Goal: Task Accomplishment & Management: Manage account settings

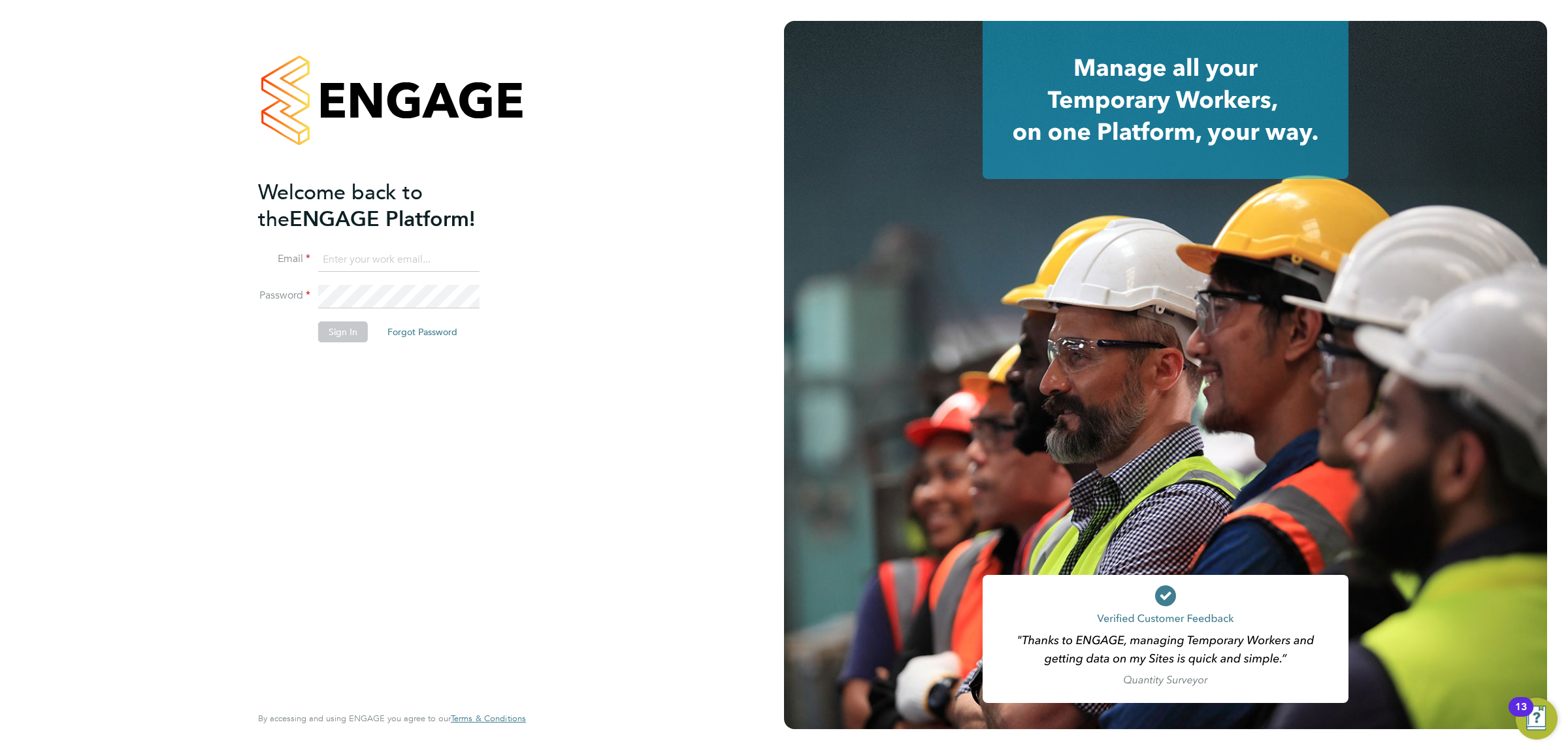
type input "suzie.burton@konnectrecruit.co.uk"
click at [337, 329] on button "Sign In" at bounding box center [343, 332] width 49 height 21
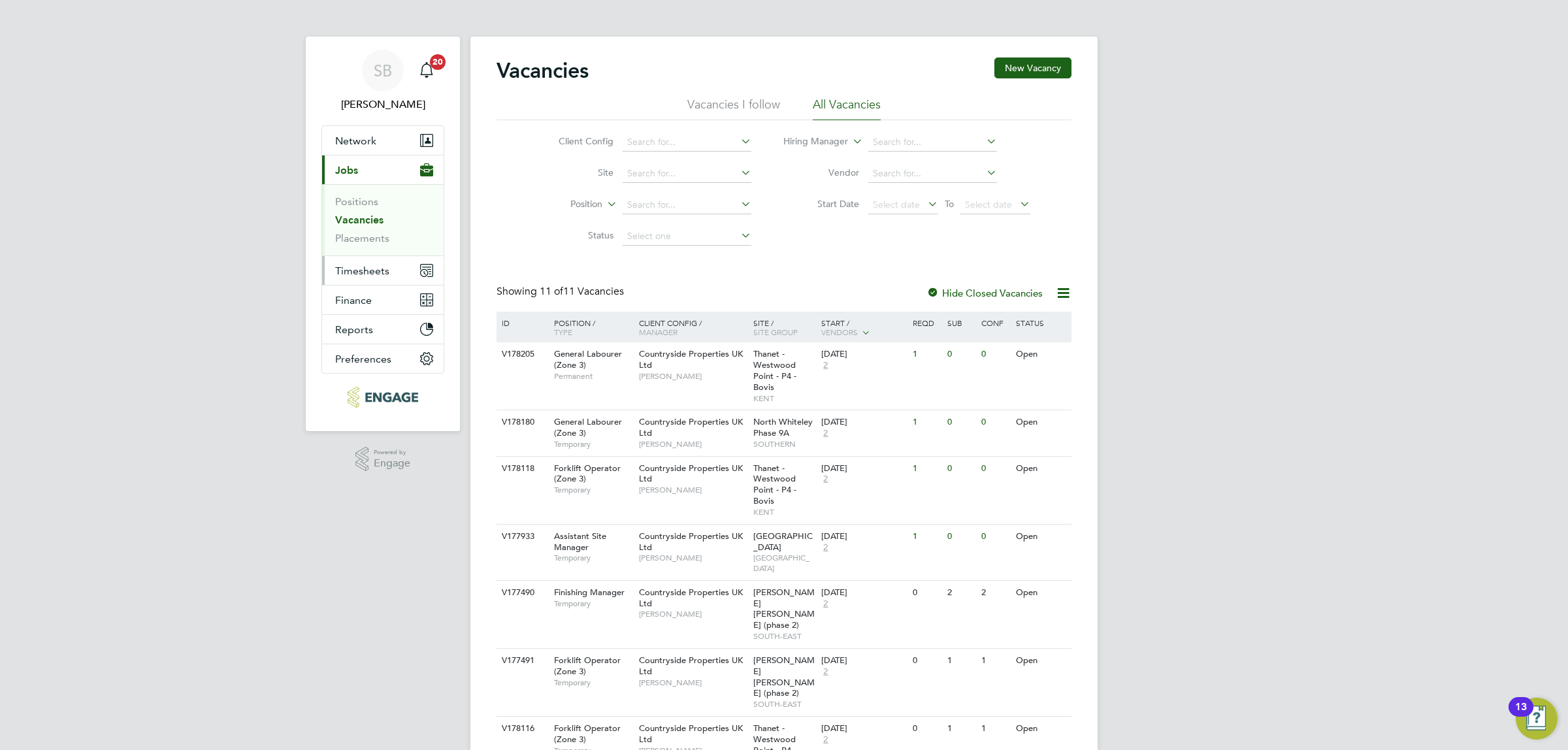
click at [363, 265] on span "Timesheets" at bounding box center [362, 271] width 54 height 13
click at [361, 269] on span "Timesheets" at bounding box center [362, 271] width 54 height 13
click at [356, 234] on link "Timesheets" at bounding box center [362, 231] width 54 height 13
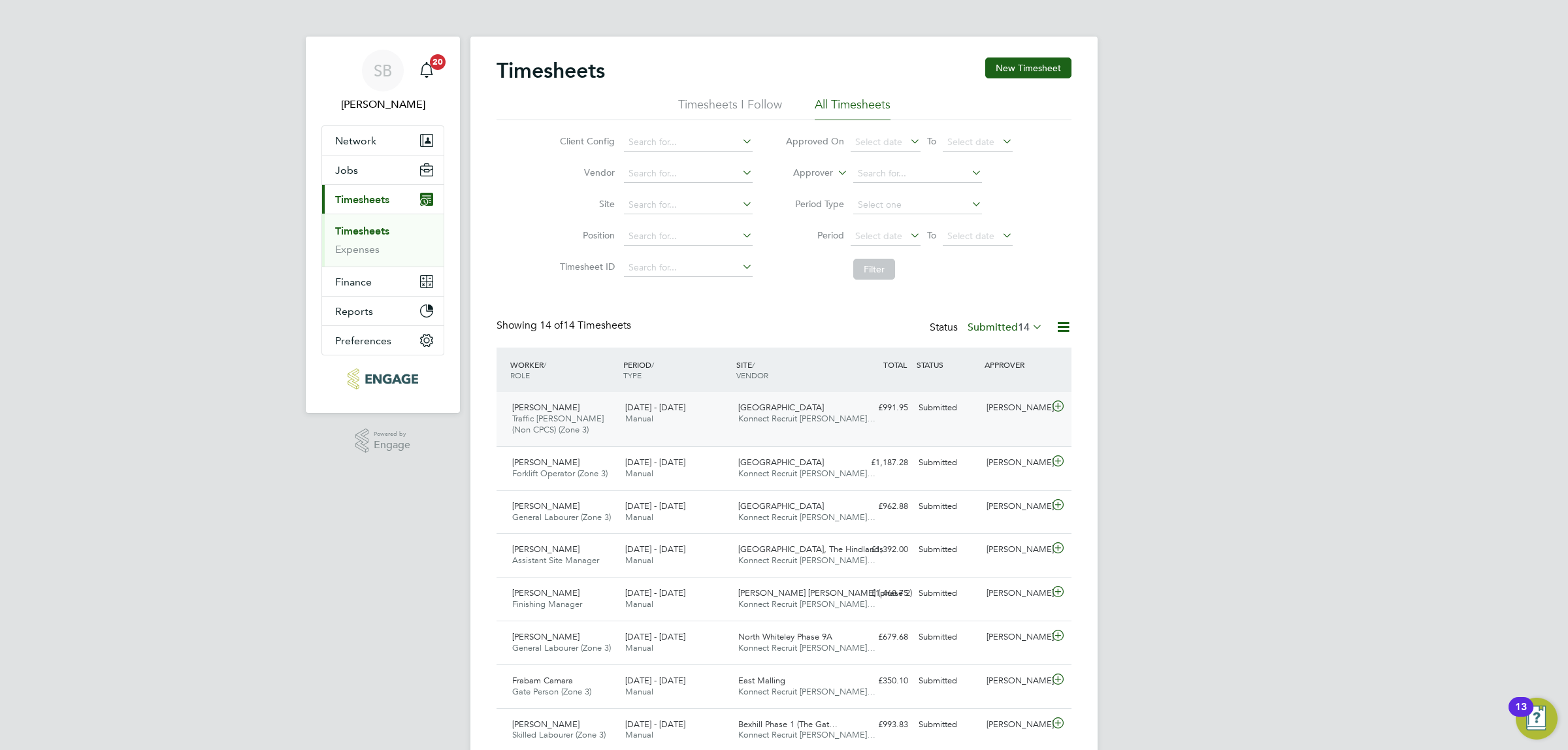
click at [599, 422] on div "Michael Francis Traffic Marshall (Non CPCS) (Zone 3) 4 - 10 Aug 2025" at bounding box center [564, 419] width 113 height 44
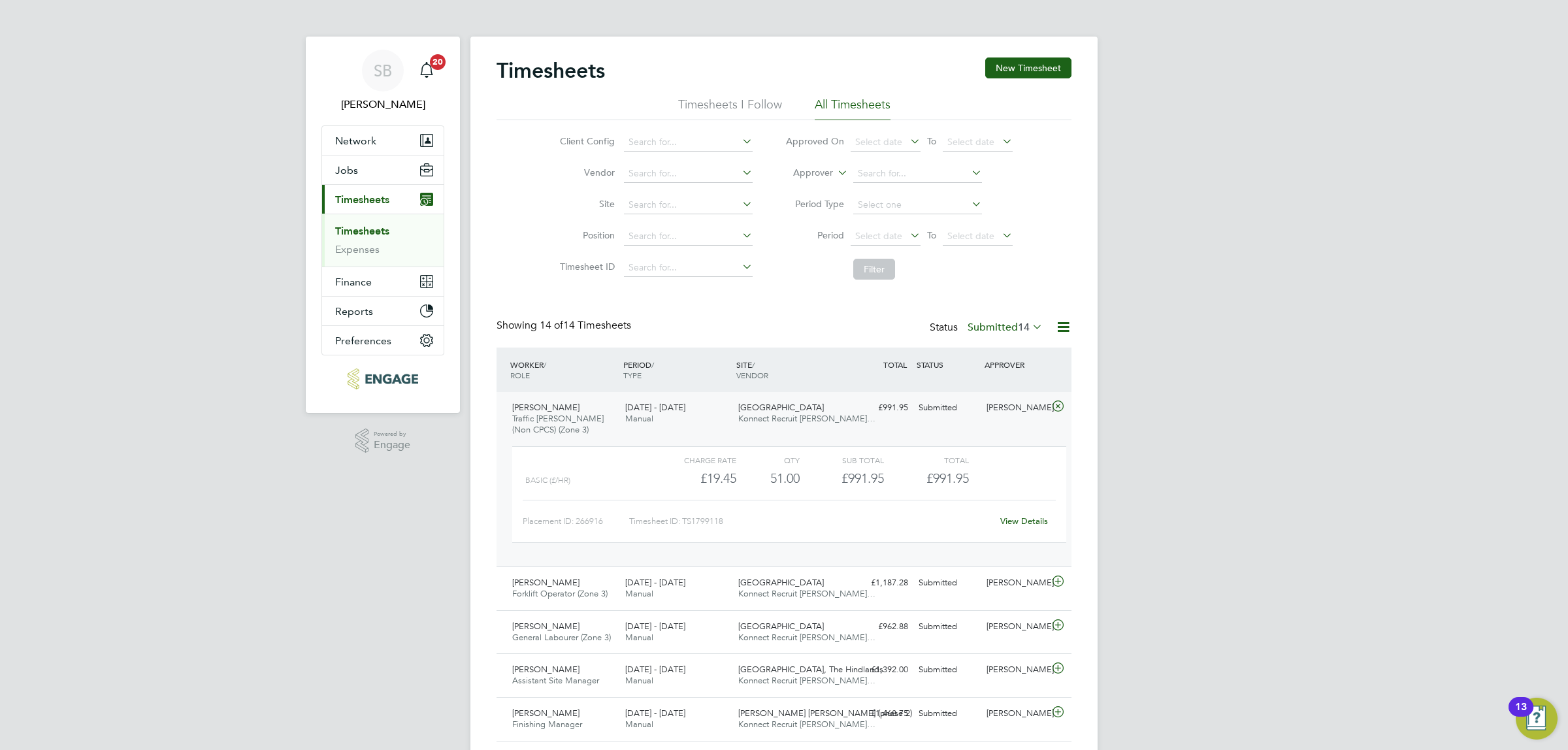
click at [1023, 523] on link "View Details" at bounding box center [1024, 521] width 48 height 11
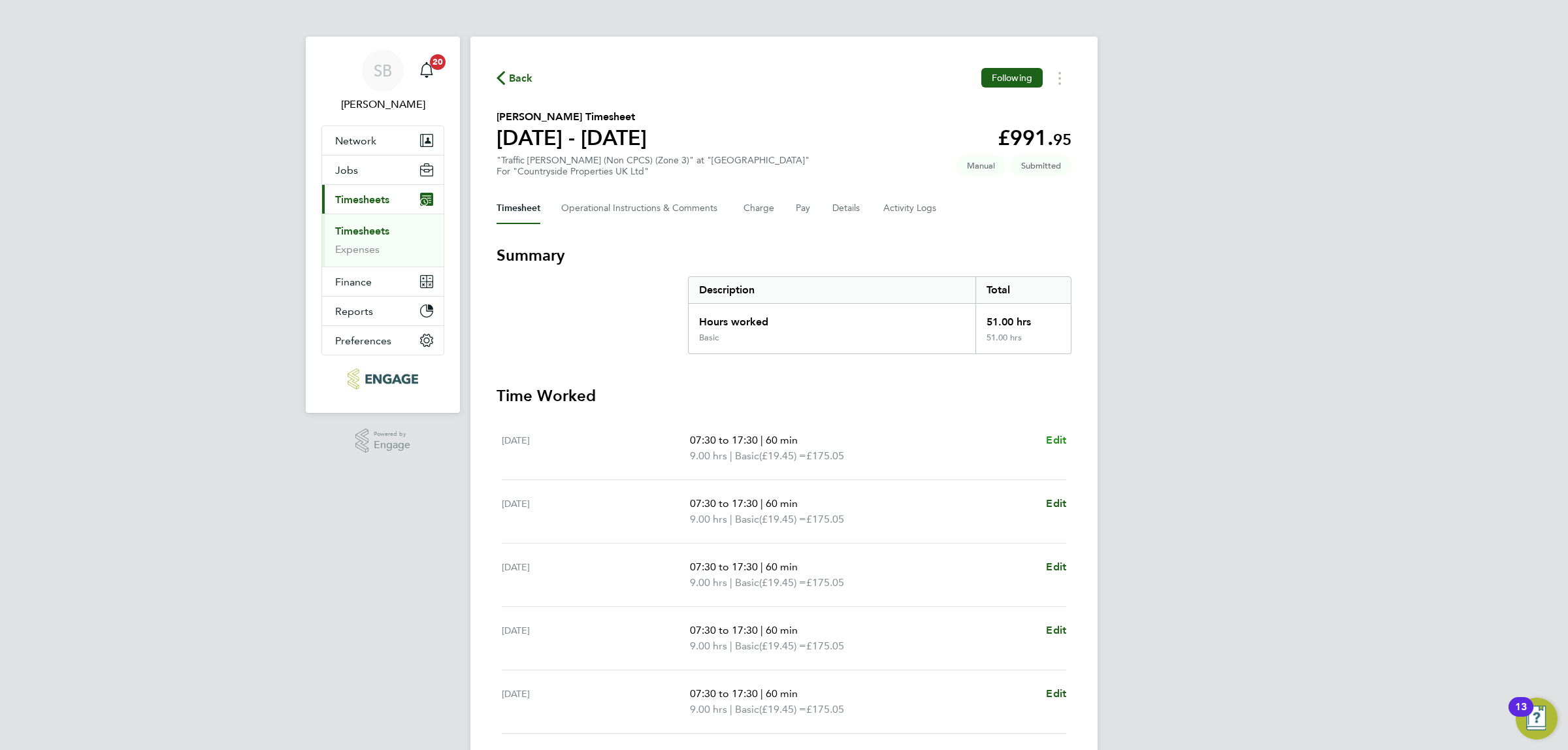
click at [1062, 438] on span "Edit" at bounding box center [1056, 440] width 20 height 13
select select "60"
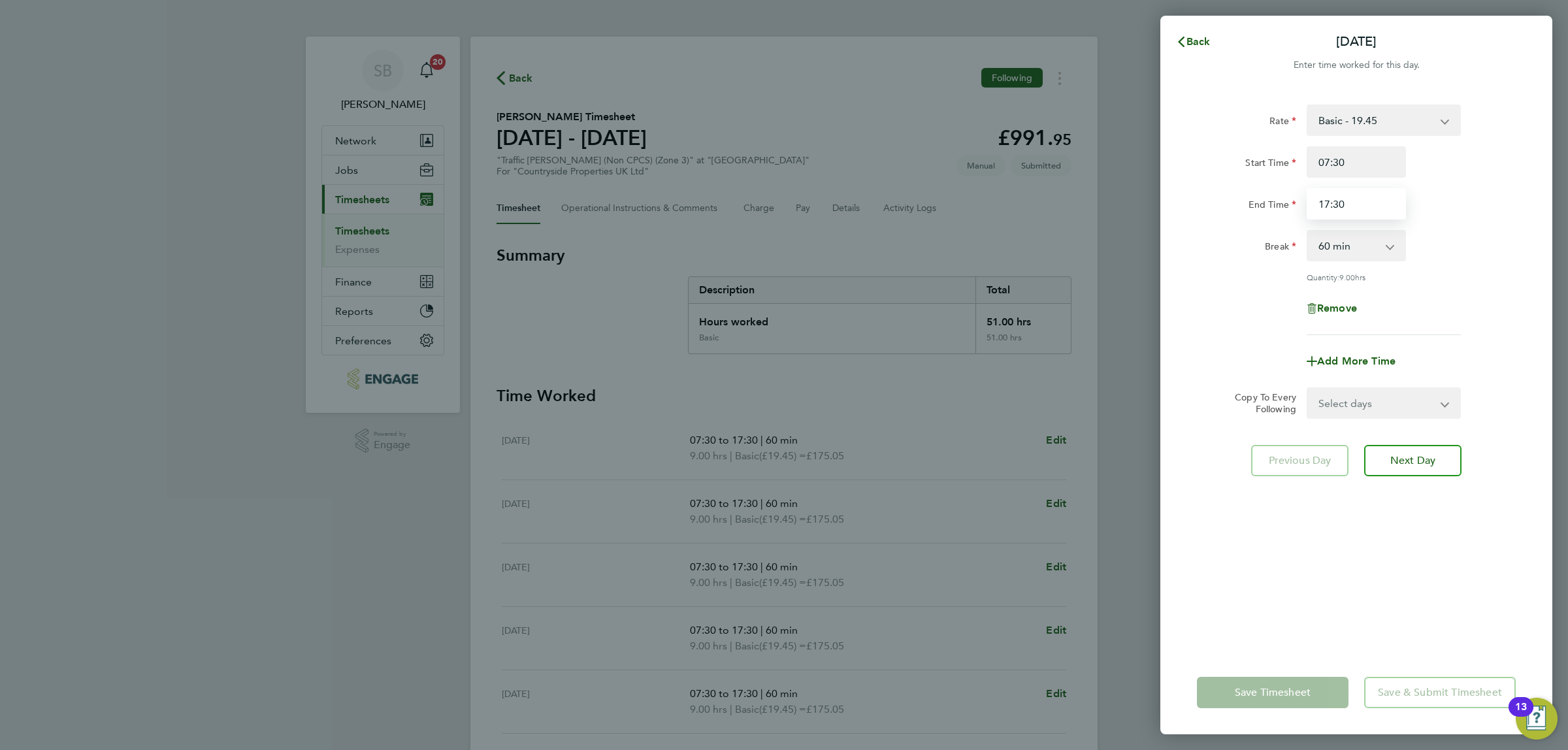
drag, startPoint x: 1355, startPoint y: 200, endPoint x: 1101, endPoint y: 212, distance: 254.3
click at [1104, 212] on div "Back [DATE] Enter time worked for this day. Rate Basic - 19.45 Start Time 07:30…" at bounding box center [784, 375] width 1568 height 750
type input "18:30"
click at [1491, 288] on div "Rate Basic - 19.45 Start Time 07:30 End Time 18:30 Break 0 min 15 min 30 min 45…" at bounding box center [1356, 219] width 319 height 230
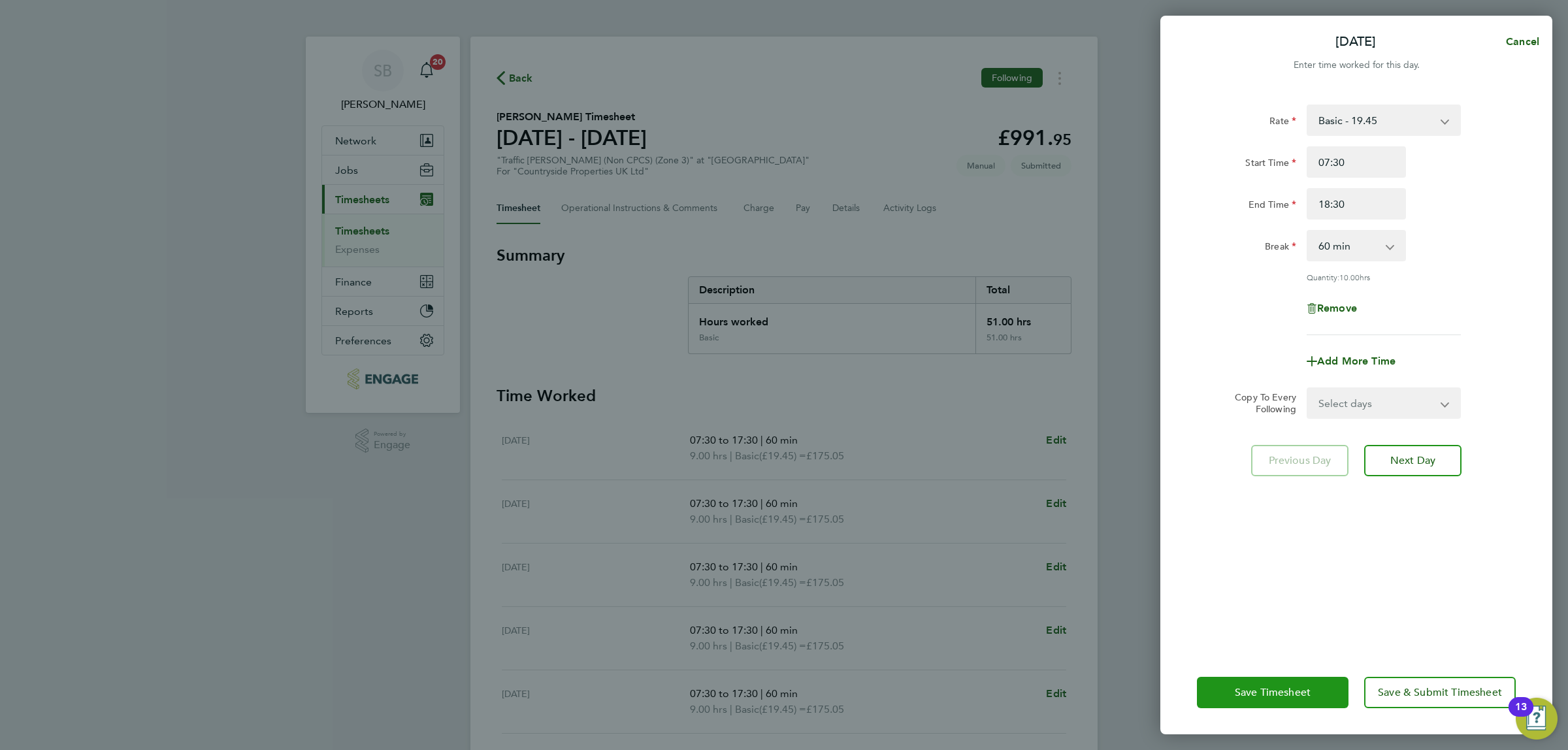
click at [1261, 692] on span "Save Timesheet" at bounding box center [1272, 692] width 76 height 13
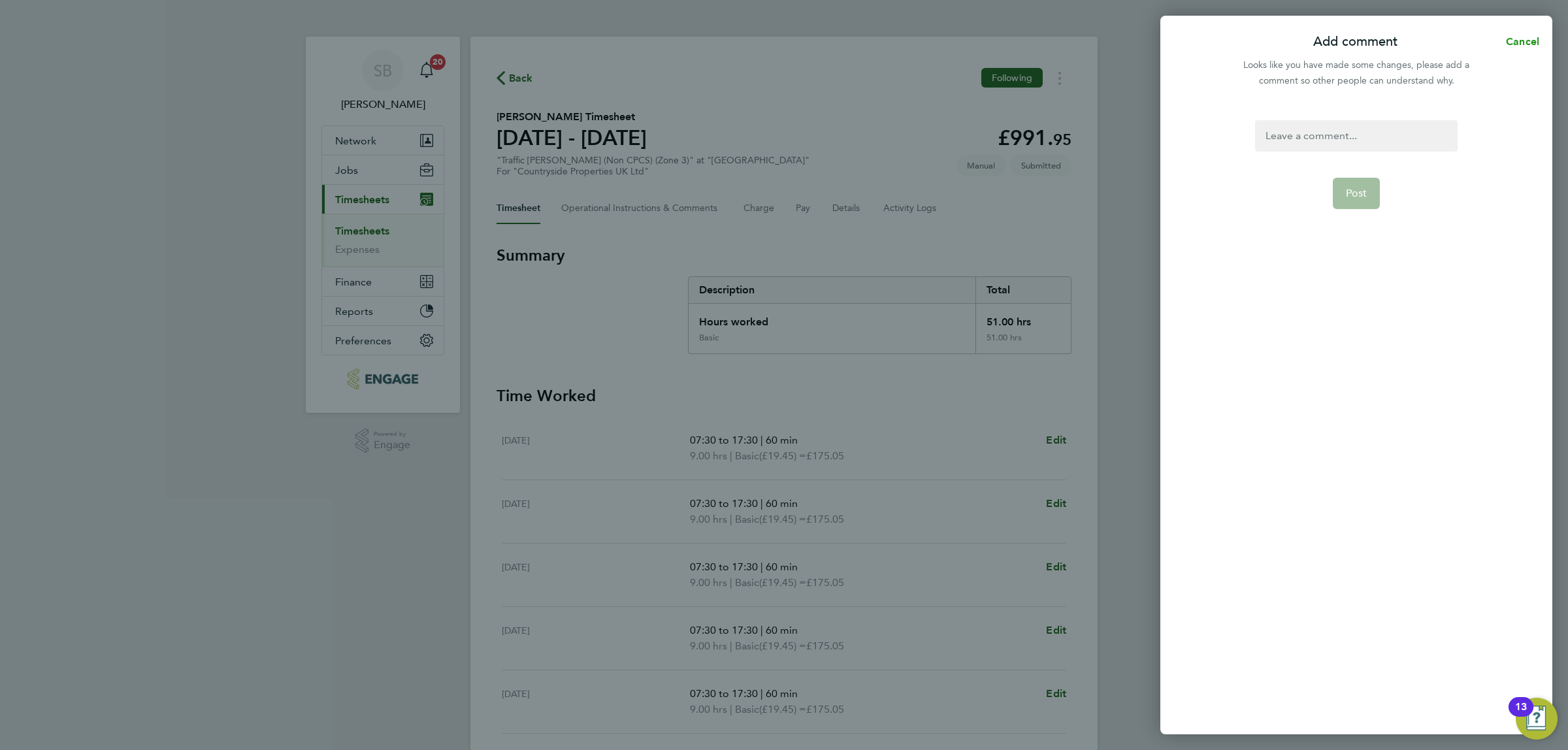
click at [1520, 42] on span "Cancel" at bounding box center [1520, 42] width 37 height 13
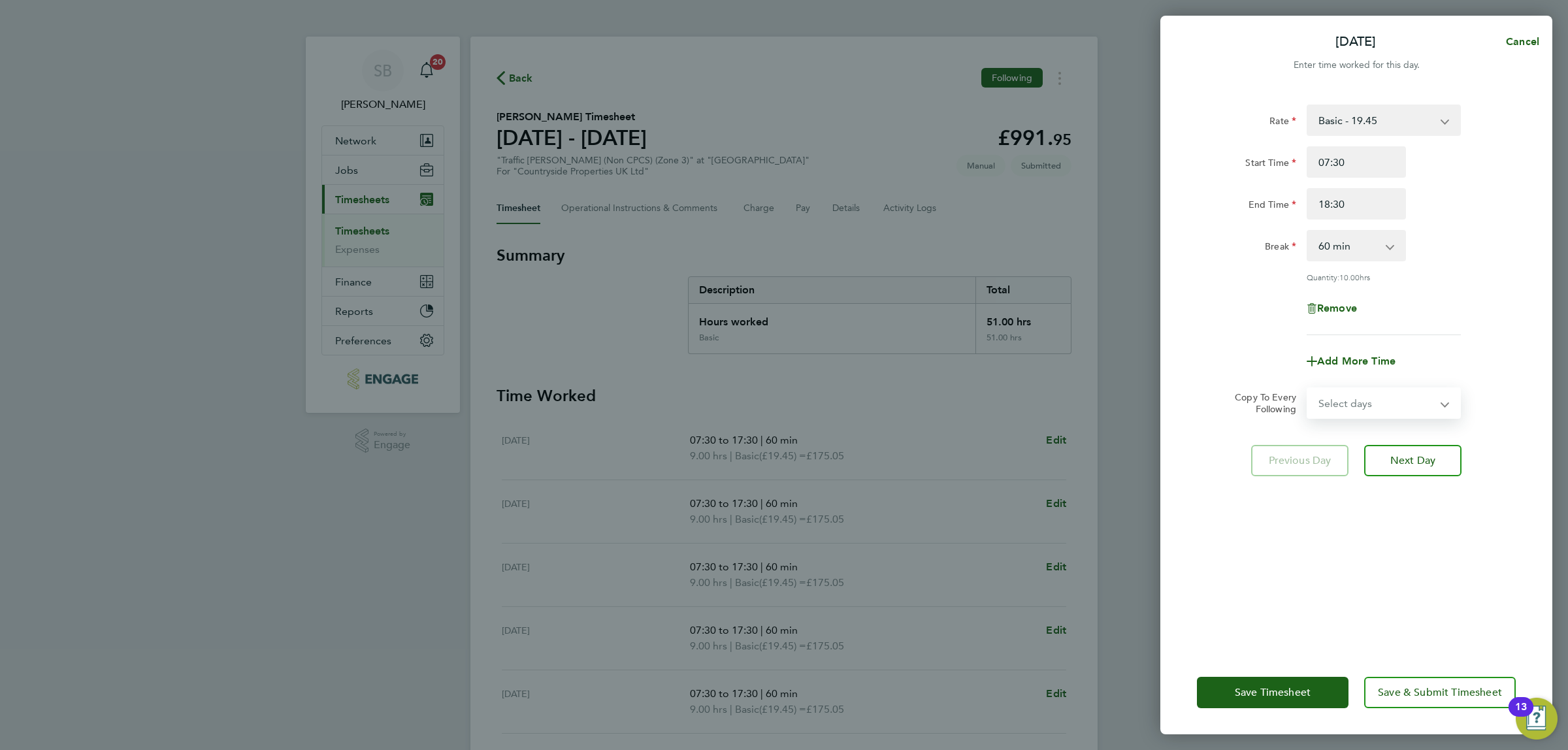
click at [1352, 409] on select "Select days Day Weekday (Mon-Fri) Weekend (Sat-Sun) [DATE] [DATE] [DATE] [DATE]…" at bounding box center [1376, 402] width 137 height 28
select select "WEEKDAY"
click at [1308, 388] on select "Select days Day Weekday (Mon-Fri) Weekend (Sat-Sun) [DATE] [DATE] [DATE] [DATE]…" at bounding box center [1376, 402] width 137 height 28
select select "[DATE]"
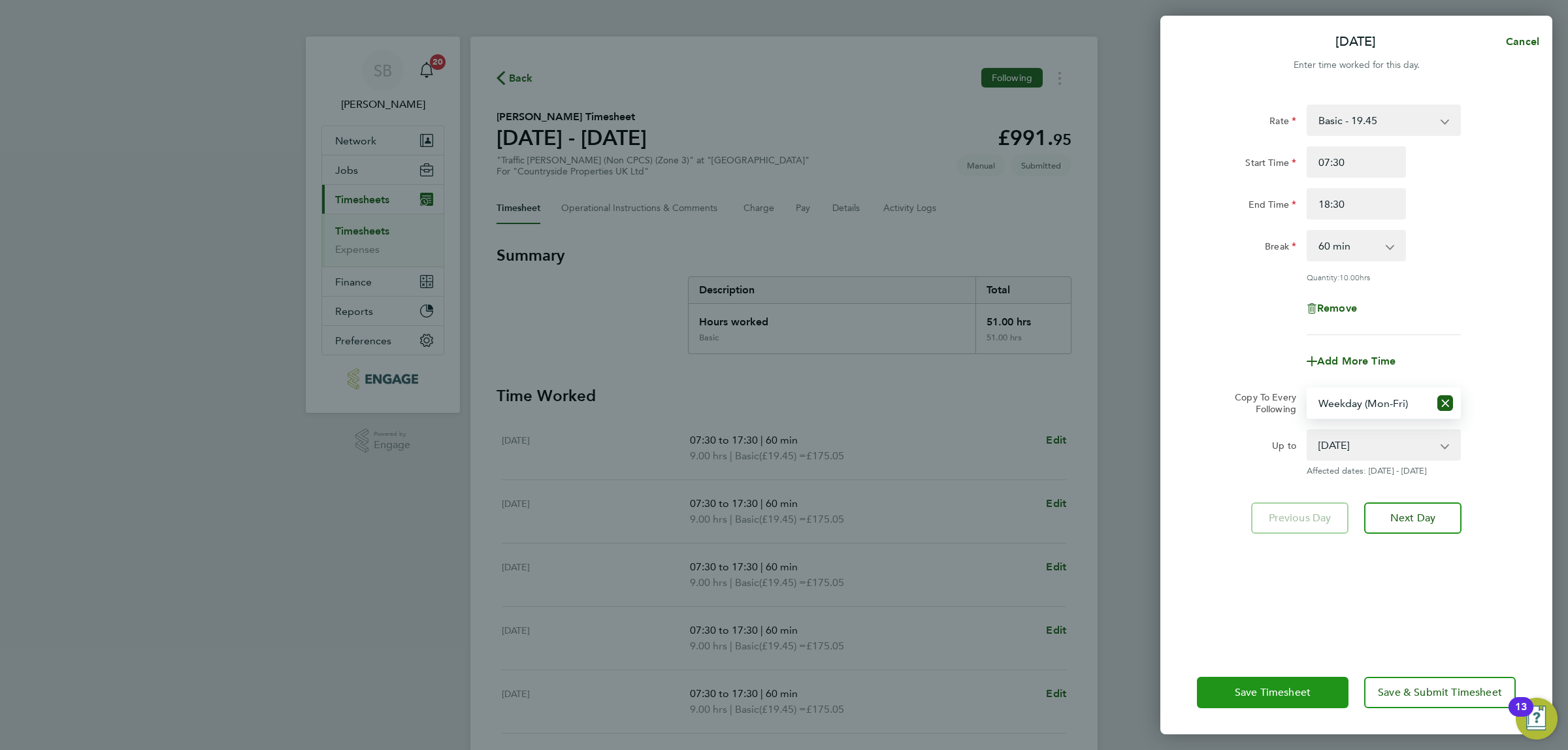
click at [1271, 693] on span "Save Timesheet" at bounding box center [1272, 692] width 76 height 13
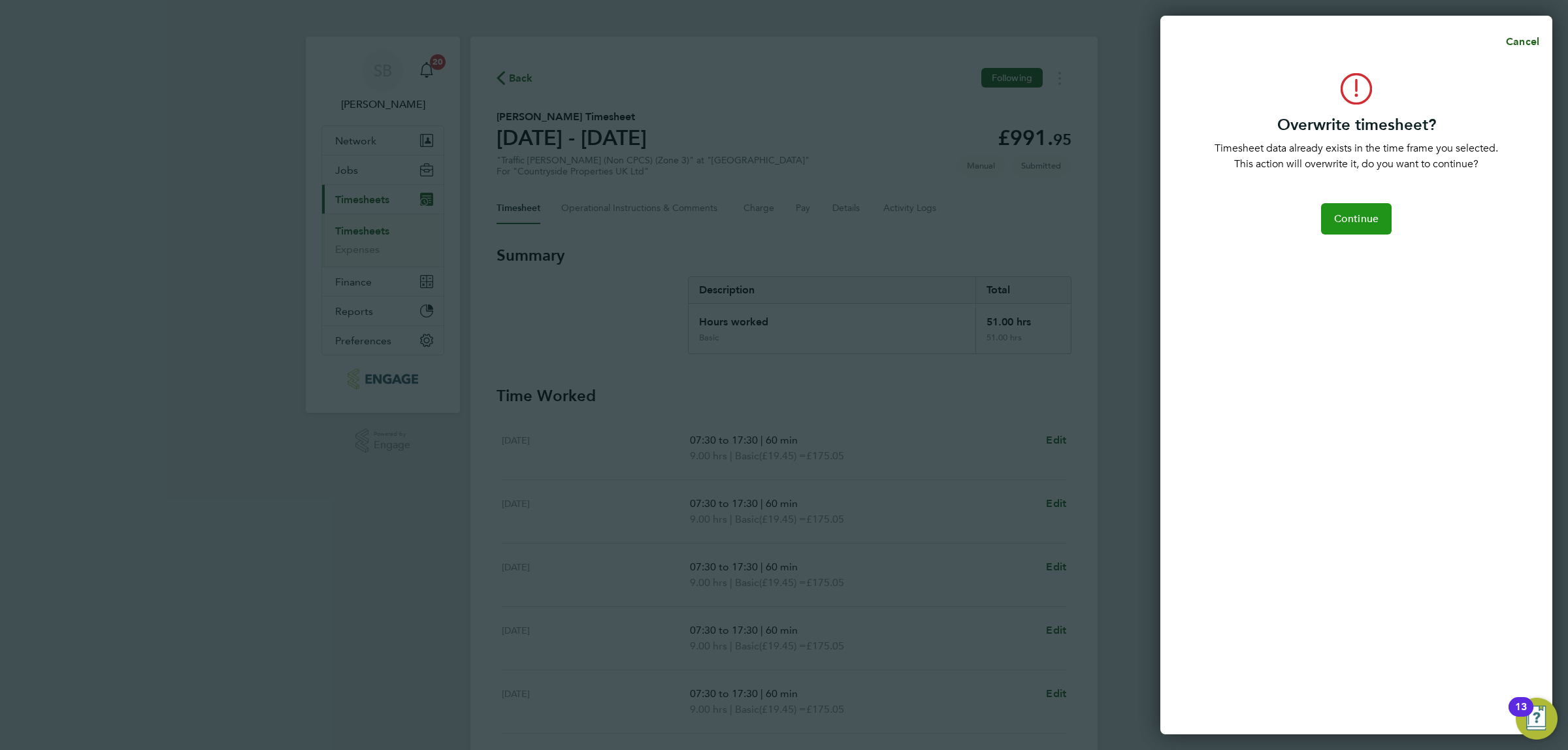
click at [1360, 223] on span "Continue" at bounding box center [1356, 218] width 45 height 13
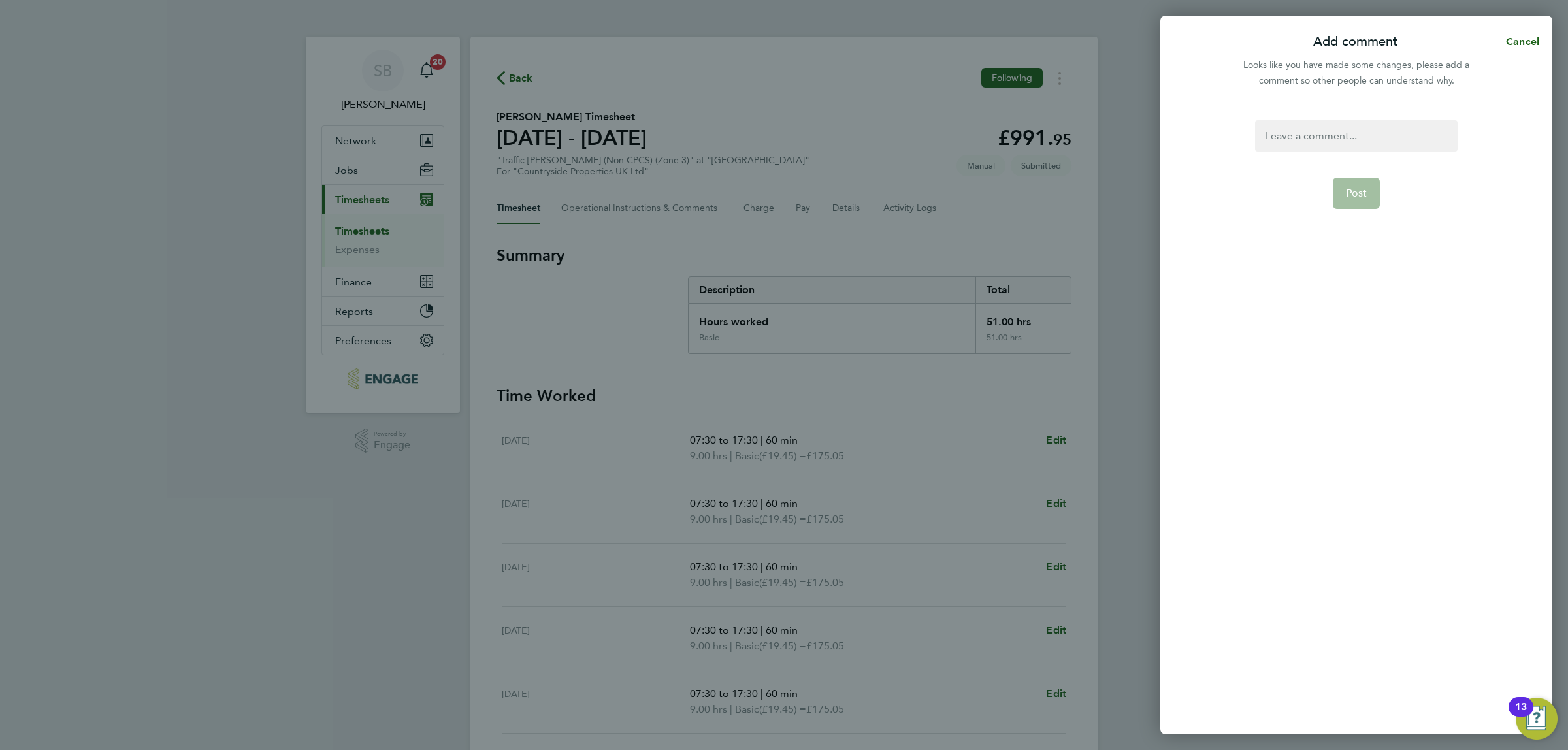
click at [1333, 137] on div at bounding box center [1355, 136] width 202 height 31
click at [1362, 193] on span "Post" at bounding box center [1357, 193] width 22 height 13
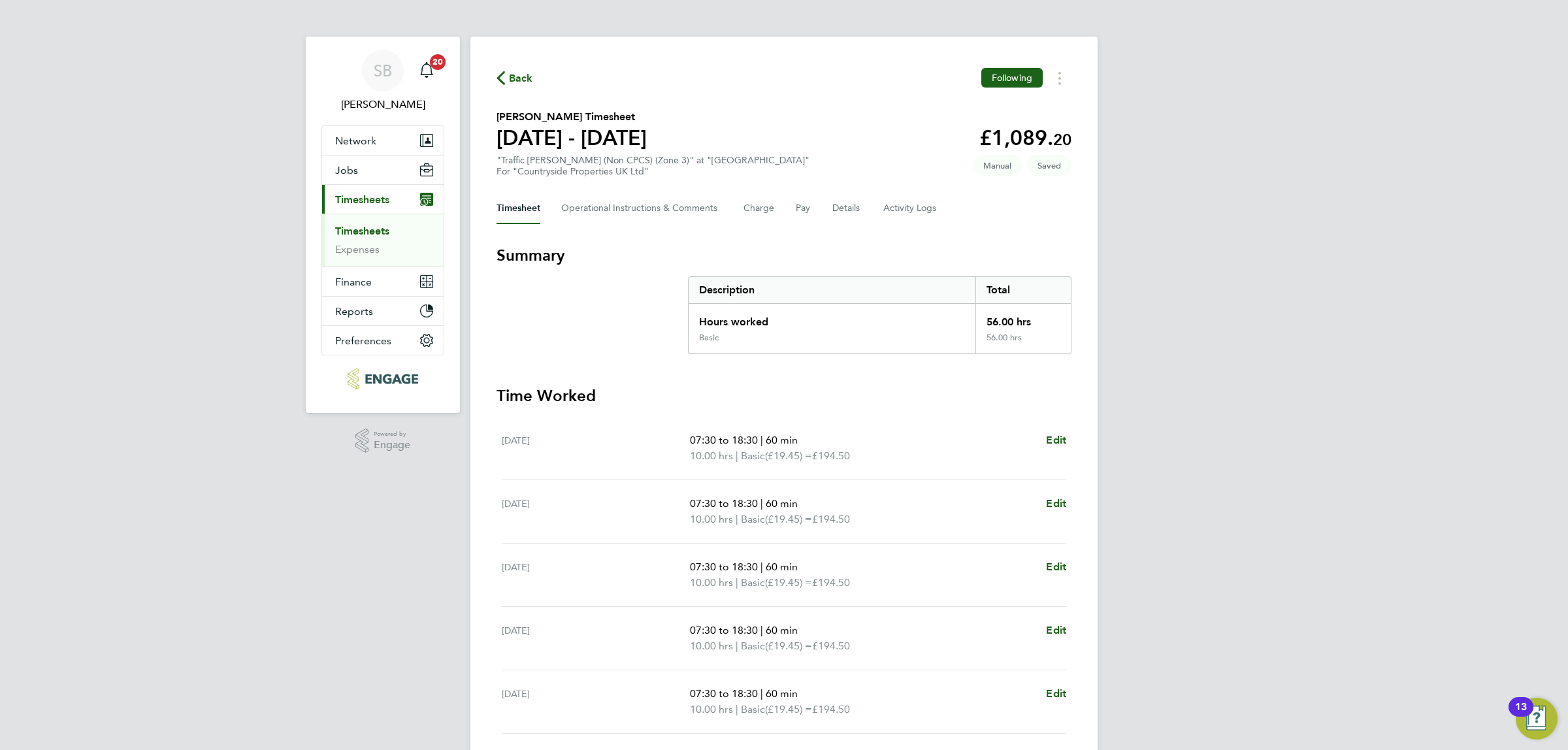
scroll to position [210, 0]
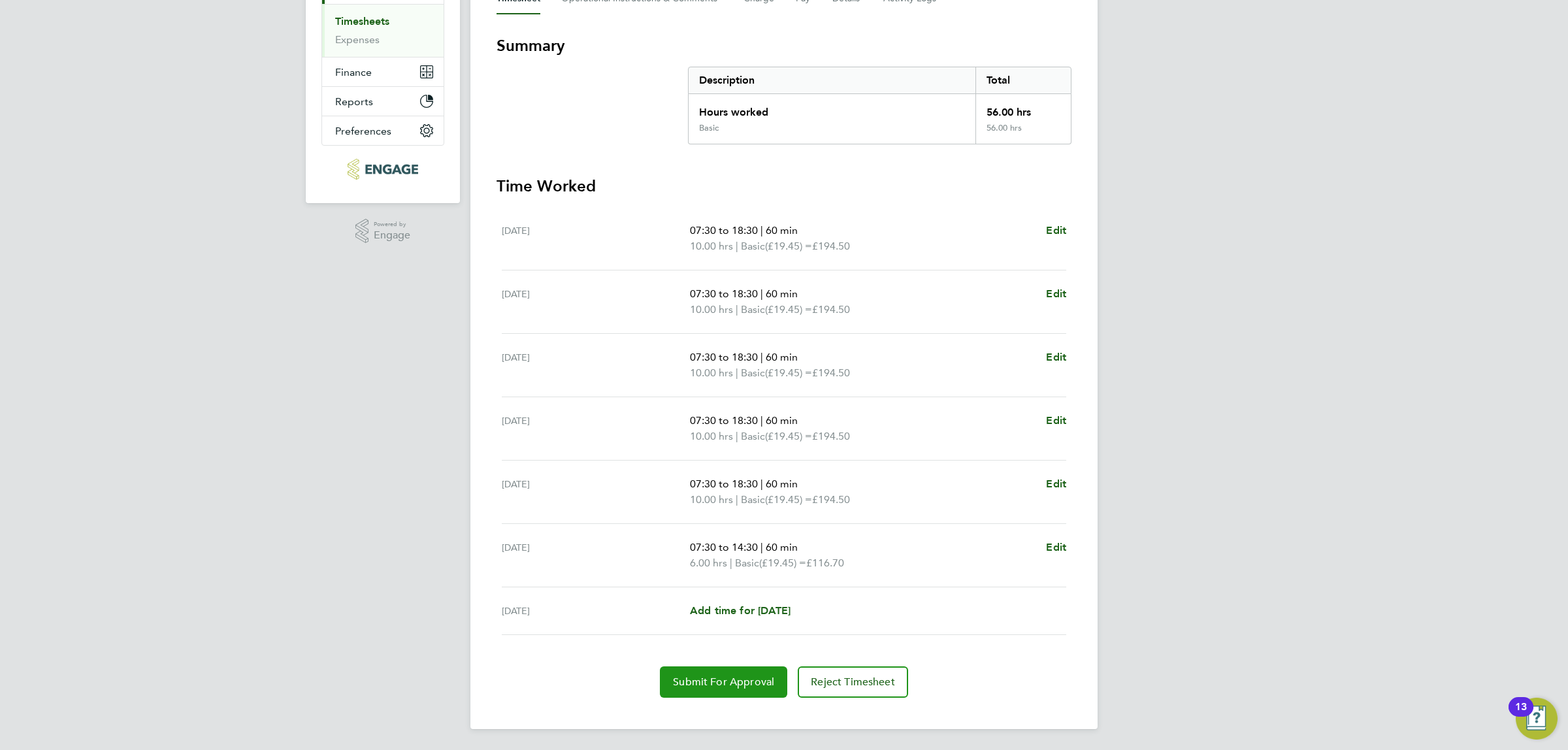
click at [730, 683] on span "Submit For Approval" at bounding box center [723, 681] width 101 height 13
